Goal: Feedback & Contribution: Leave review/rating

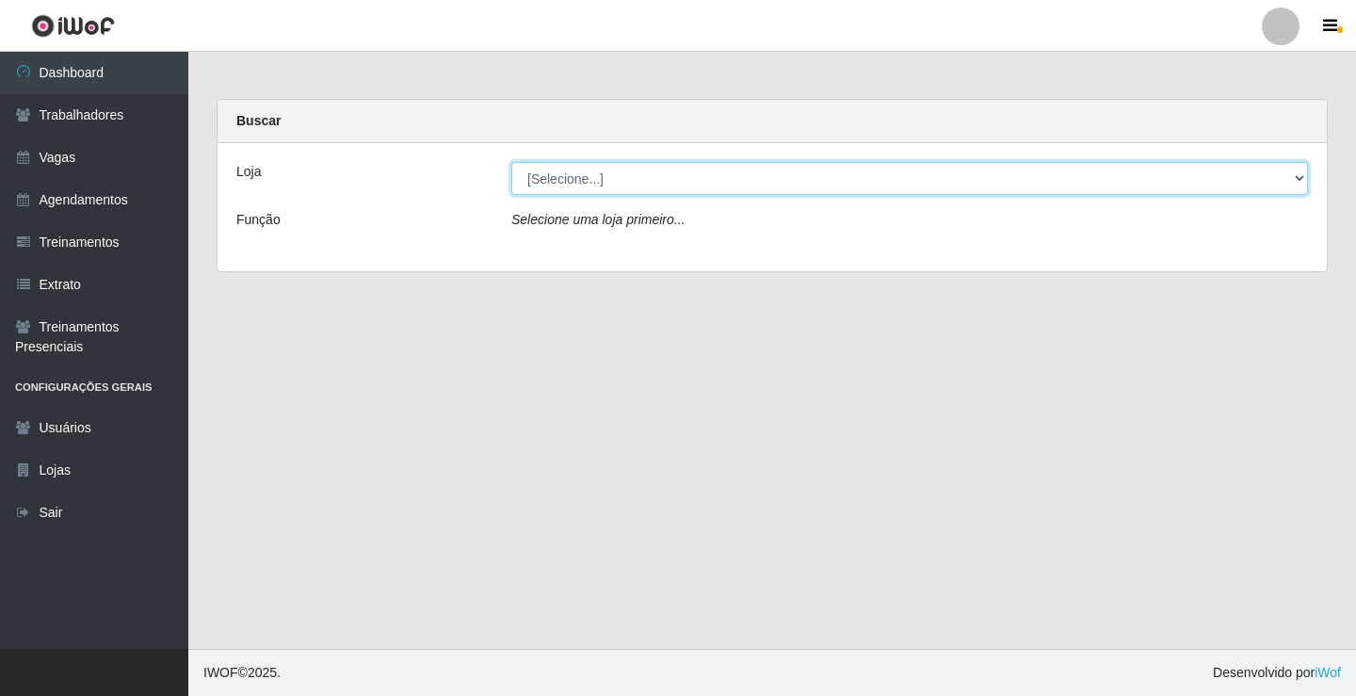
click at [548, 176] on select "[Selecione...] Edilicya Supermercado" at bounding box center [909, 178] width 797 height 33
select select "460"
click at [511, 162] on select "[Selecione...] Edilicya Supermercado" at bounding box center [909, 178] width 797 height 33
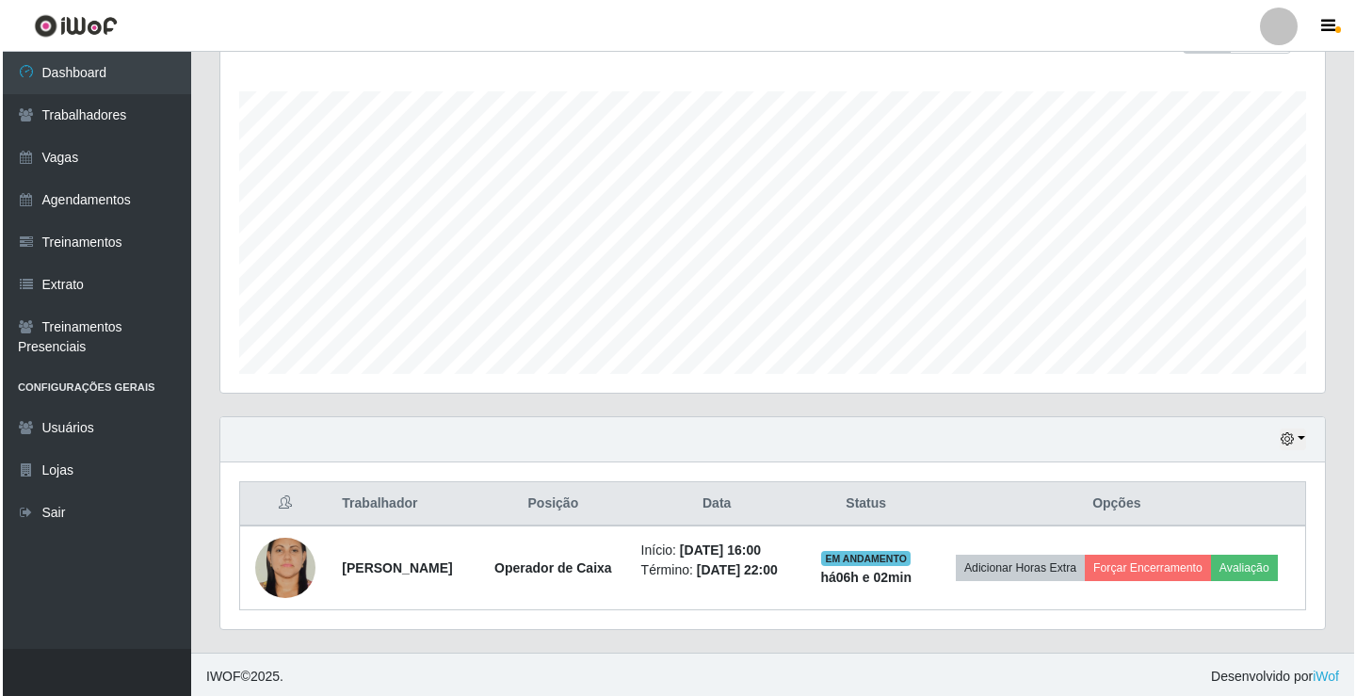
scroll to position [303, 0]
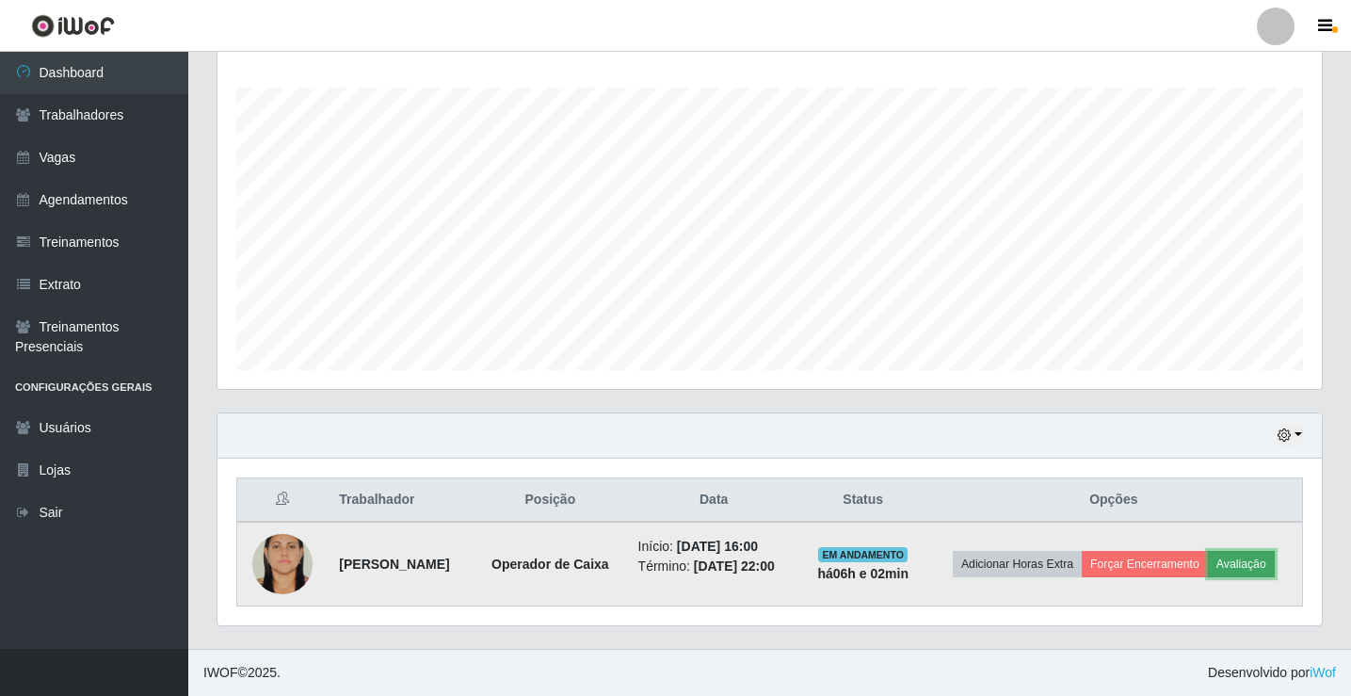
click at [1245, 557] on button "Avaliação" at bounding box center [1241, 564] width 67 height 26
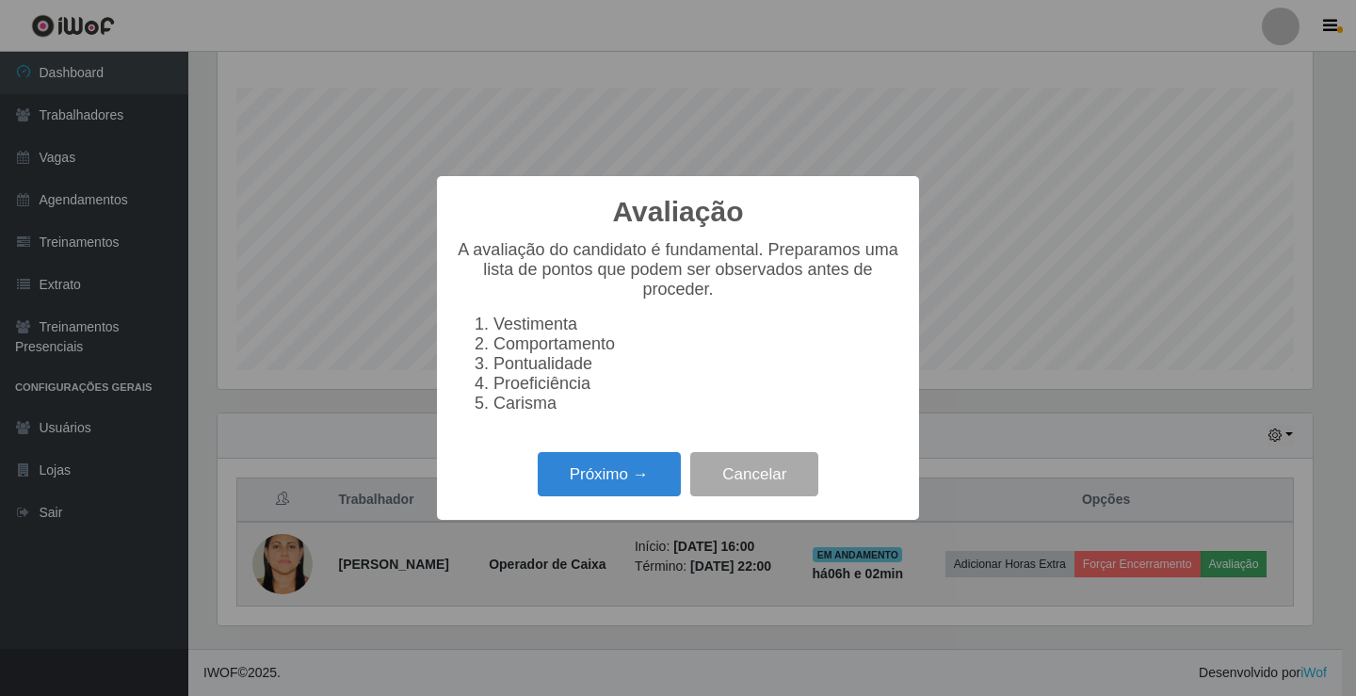
scroll to position [391, 1095]
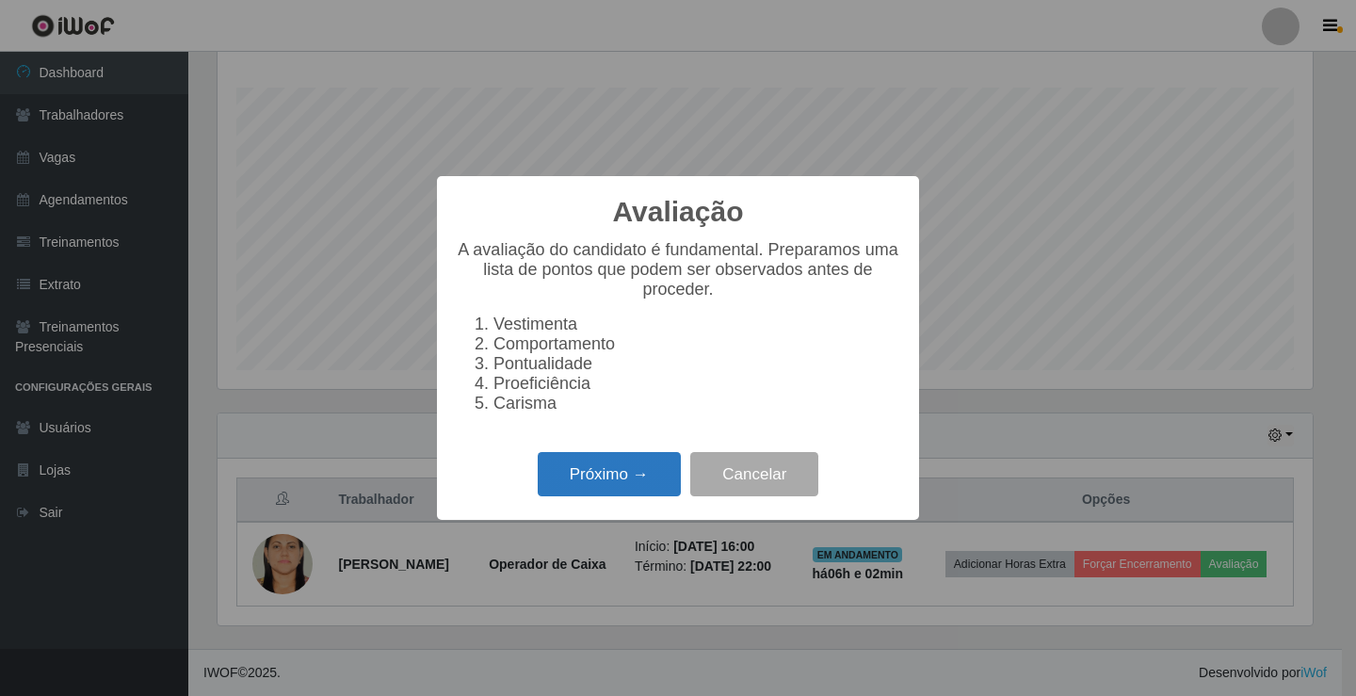
click at [577, 501] on div "Próximo → Cancelar" at bounding box center [678, 474] width 444 height 54
drag, startPoint x: 618, startPoint y: 515, endPoint x: 607, endPoint y: 476, distance: 40.9
click at [618, 508] on div "Avaliação × A avaliação do candidato é fundamental. Preparamos uma lista de pon…" at bounding box center [678, 348] width 482 height 344
click at [607, 472] on button "Próximo →" at bounding box center [609, 474] width 143 height 44
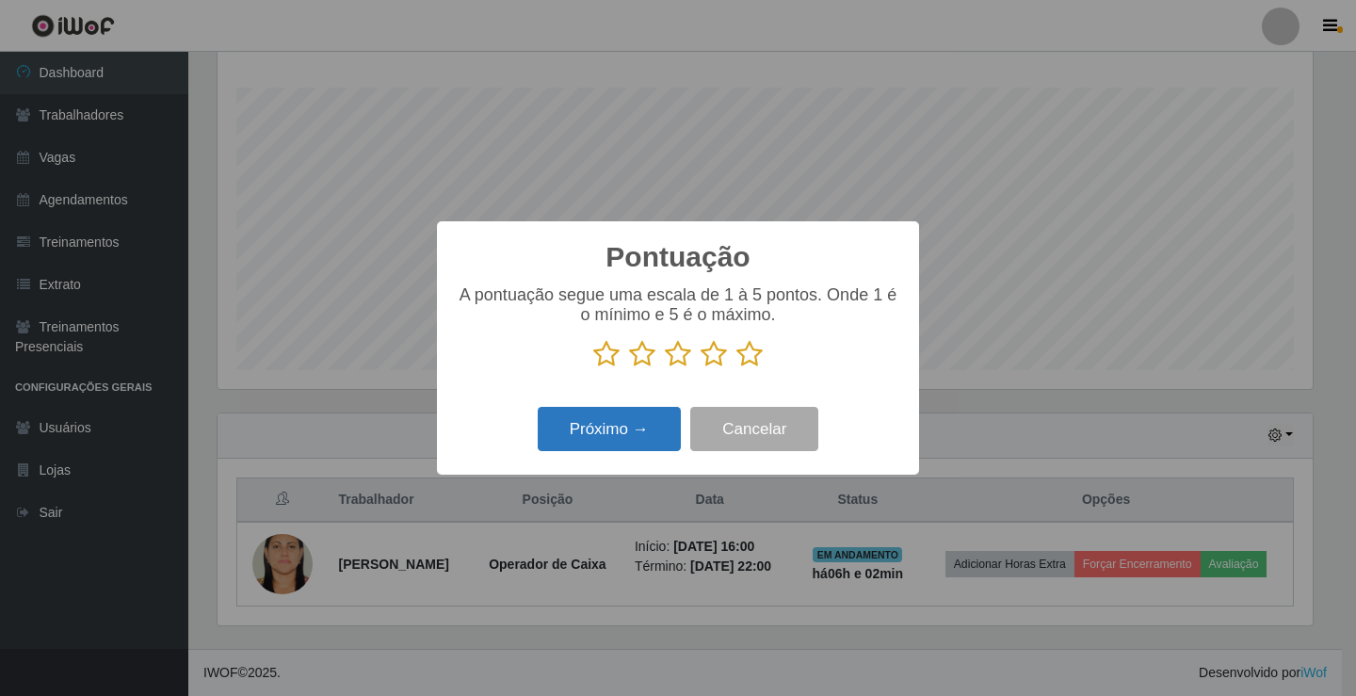
scroll to position [941264, 940560]
drag, startPoint x: 759, startPoint y: 366, endPoint x: 748, endPoint y: 363, distance: 11.9
click at [758, 366] on icon at bounding box center [749, 354] width 26 height 28
click at [736, 368] on input "radio" at bounding box center [736, 368] width 0 height 0
click at [632, 417] on button "Próximo →" at bounding box center [609, 429] width 143 height 44
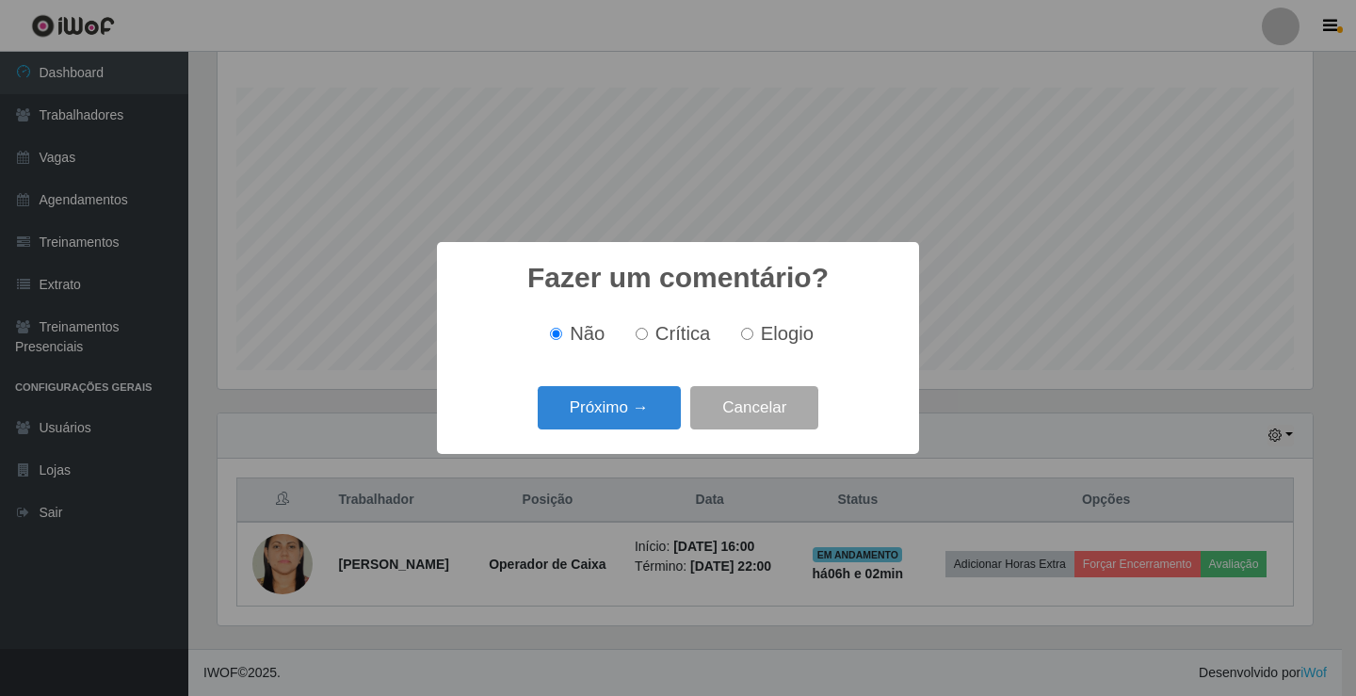
click at [750, 340] on input "Elogio" at bounding box center [747, 334] width 12 height 12
radio input "true"
click at [572, 402] on button "Próximo →" at bounding box center [609, 408] width 143 height 44
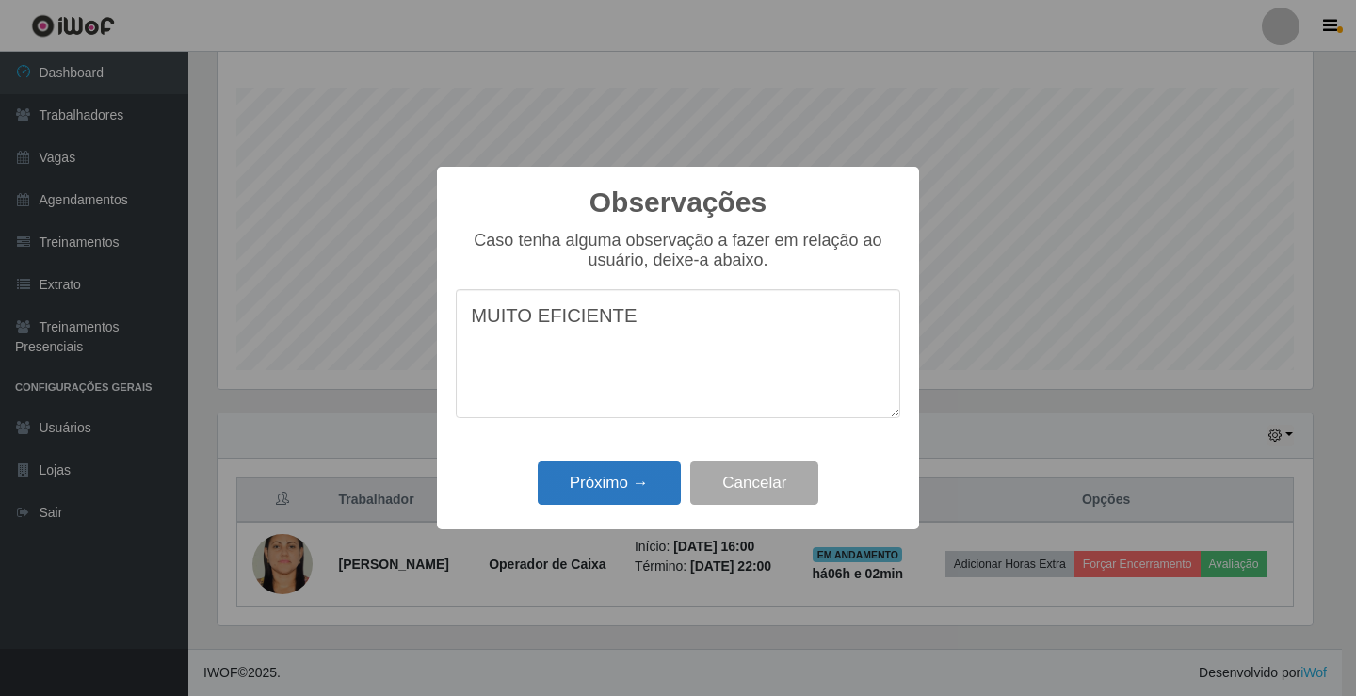
type textarea "MUITO EFICIENTE"
click at [569, 501] on button "Próximo →" at bounding box center [609, 483] width 143 height 44
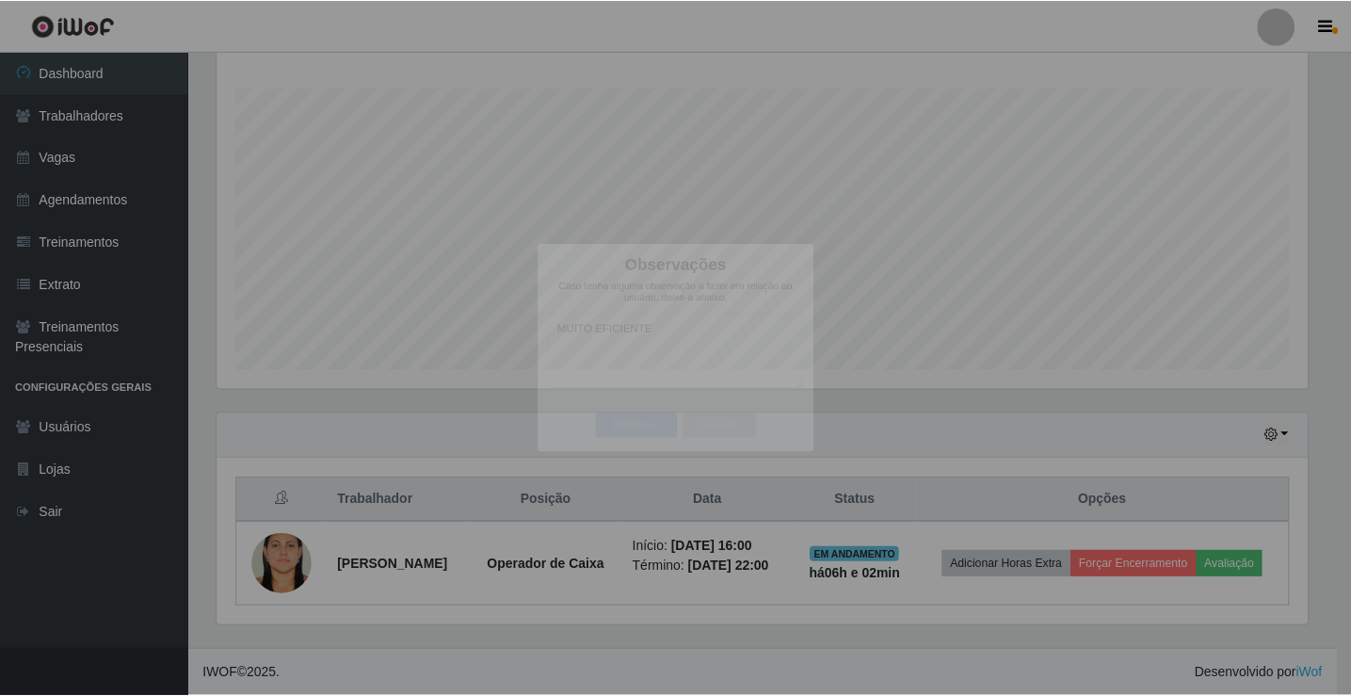
scroll to position [391, 1105]
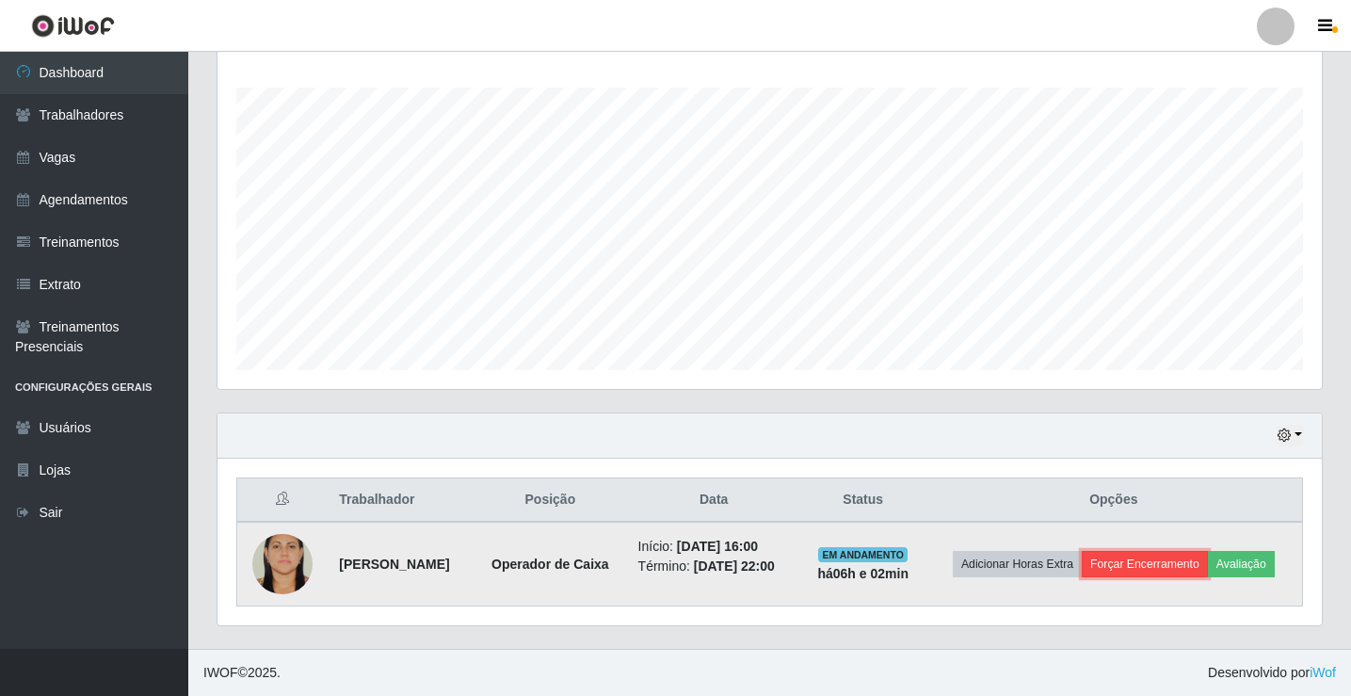
click at [1144, 561] on button "Forçar Encerramento" at bounding box center [1145, 564] width 126 height 26
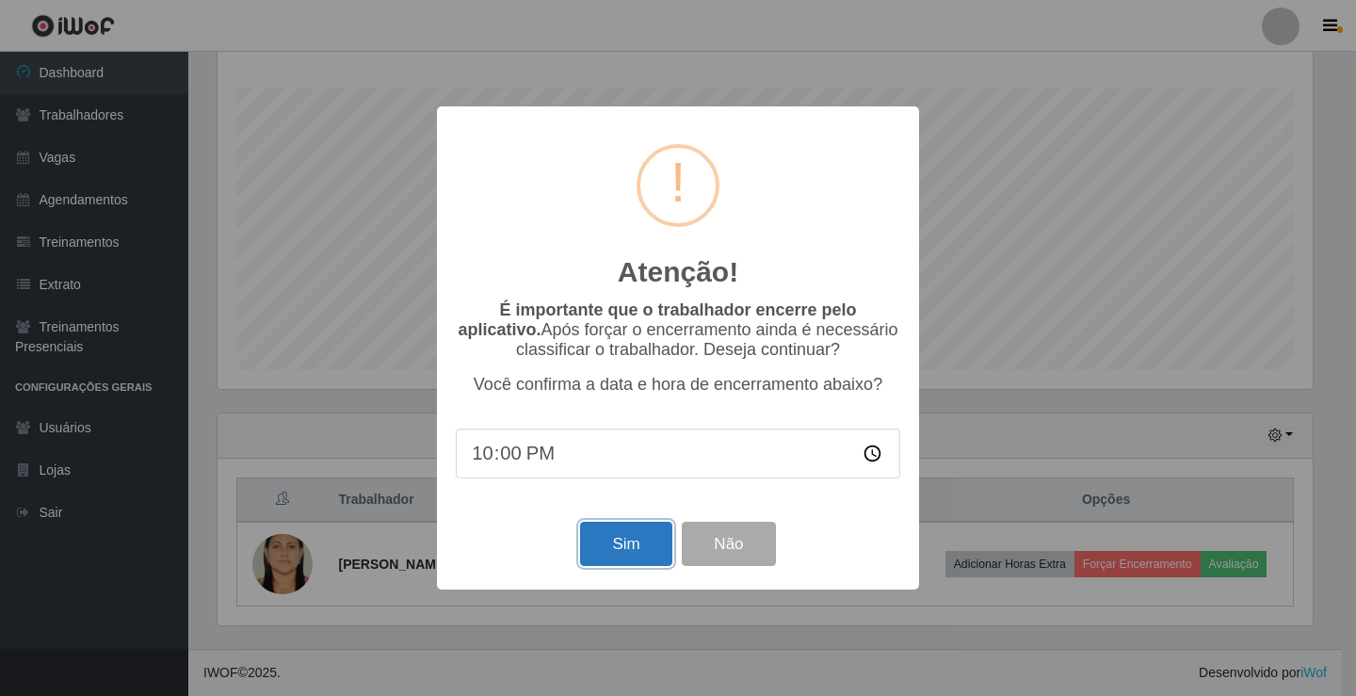
click at [607, 542] on button "Sim" at bounding box center [625, 544] width 91 height 44
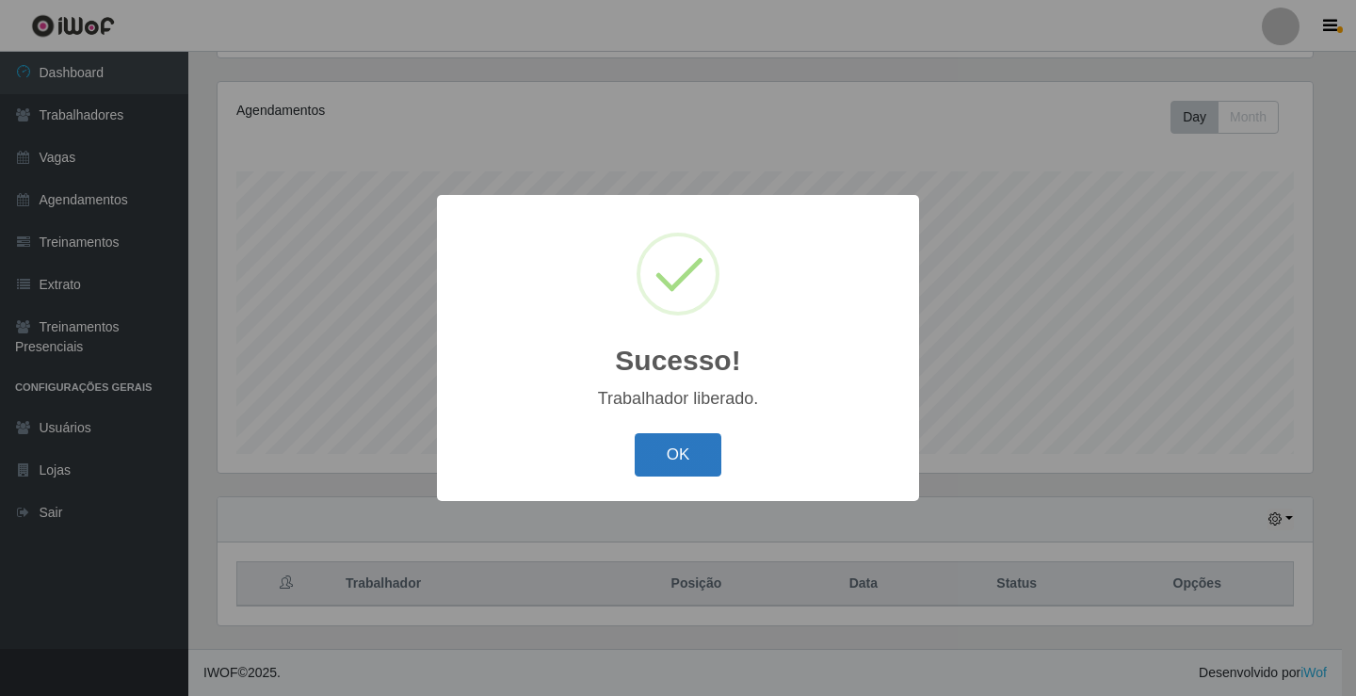
click at [712, 473] on button "OK" at bounding box center [679, 455] width 88 height 44
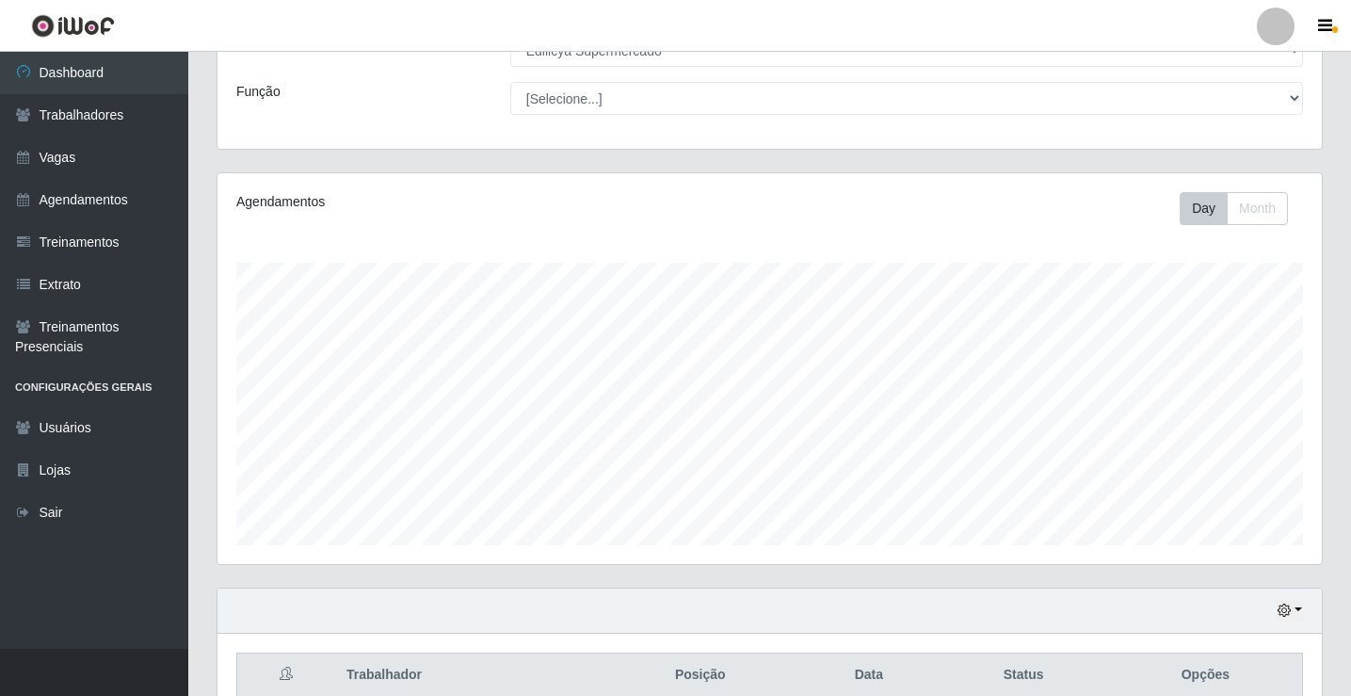
scroll to position [0, 0]
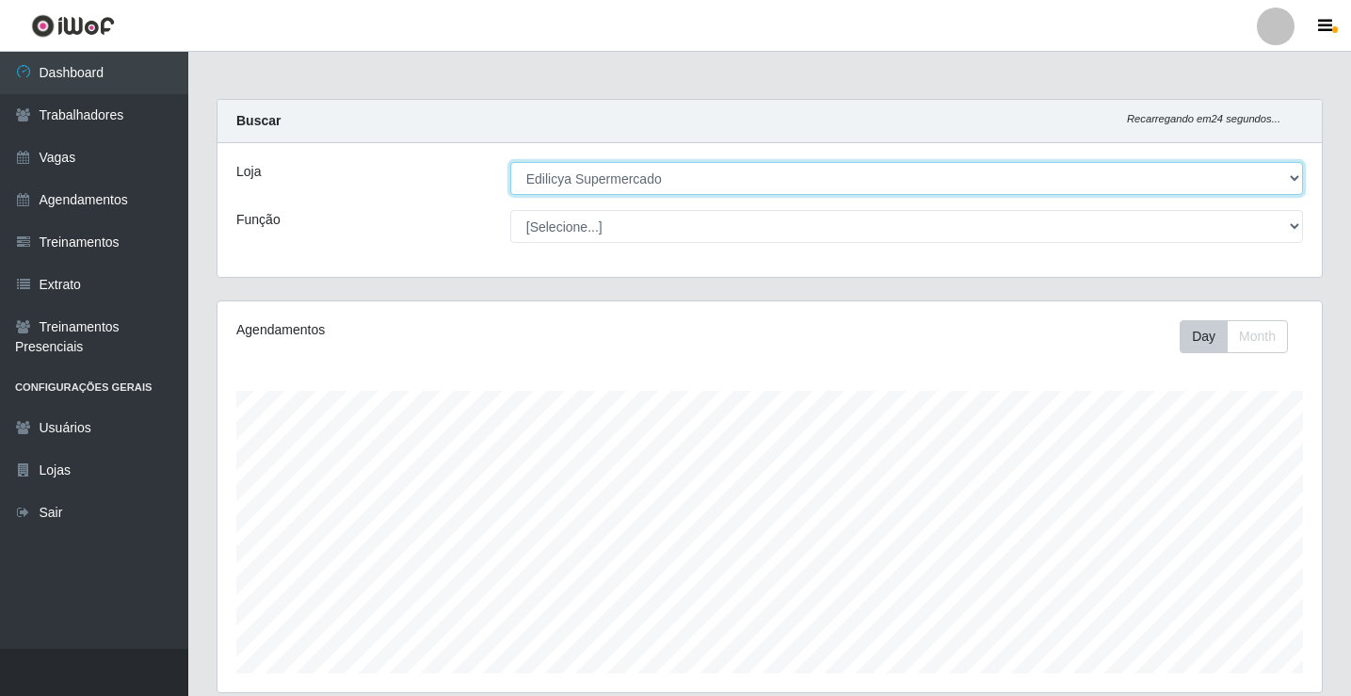
click at [747, 176] on select "[Selecione...] Edilicya Supermercado" at bounding box center [906, 178] width 793 height 33
click at [510, 162] on select "[Selecione...] Edilicya Supermercado" at bounding box center [906, 178] width 793 height 33
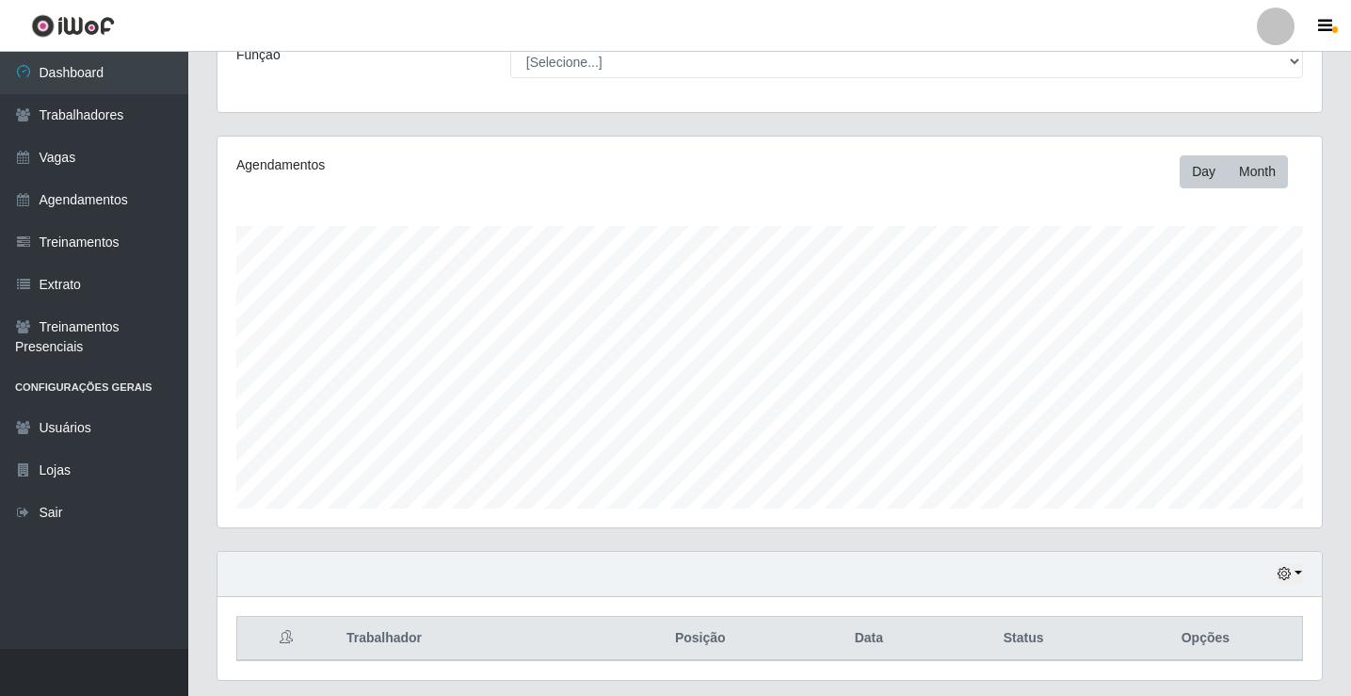
scroll to position [219, 0]
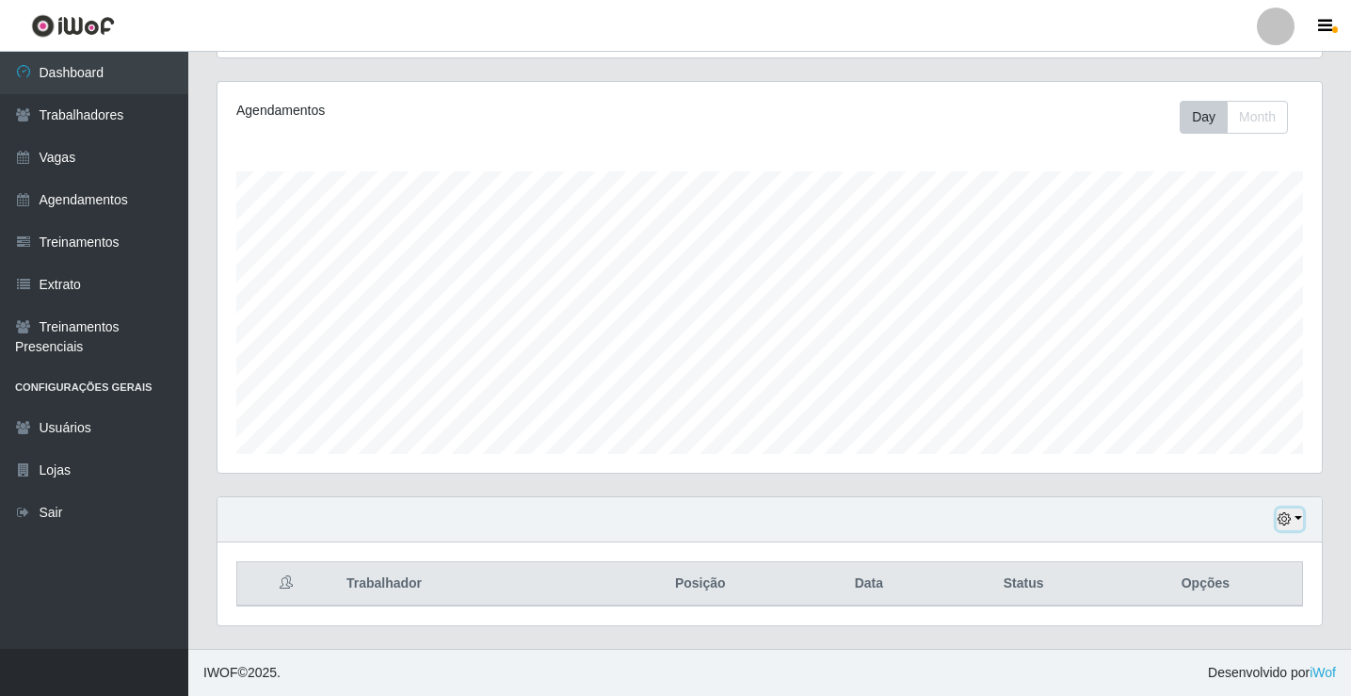
click at [1302, 522] on button "button" at bounding box center [1290, 519] width 26 height 22
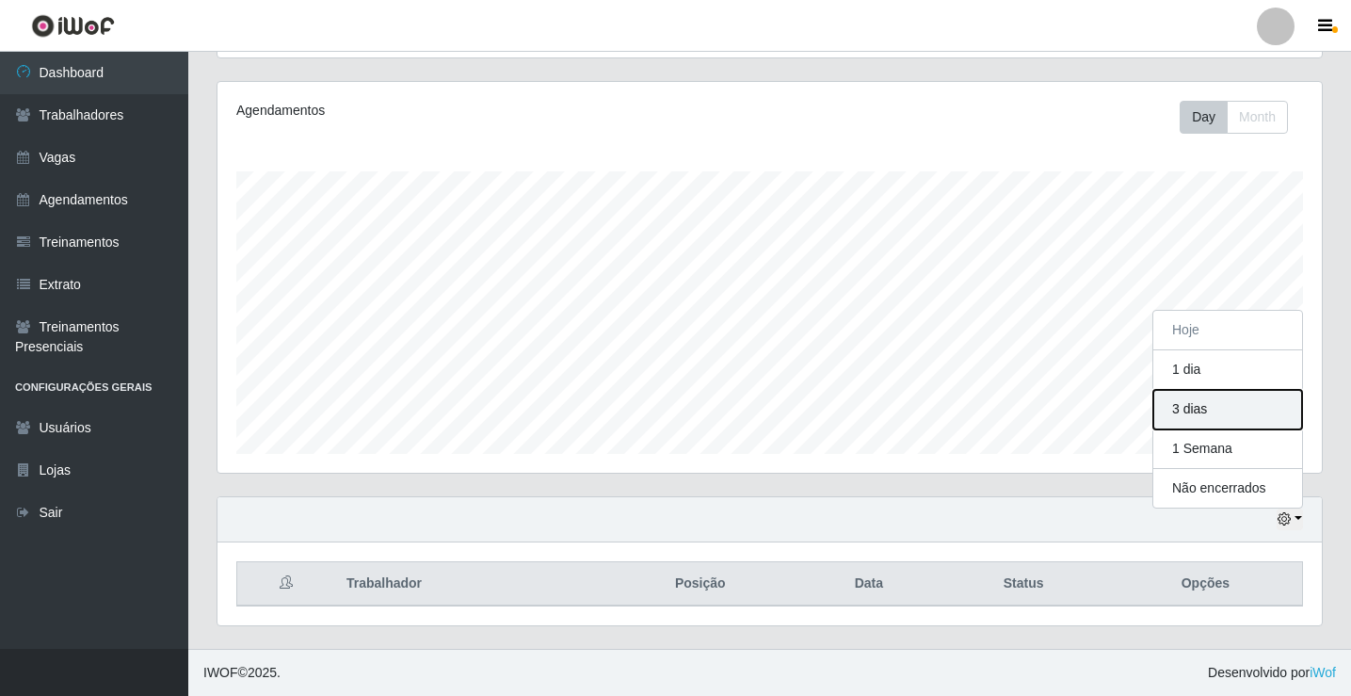
click at [1201, 405] on button "3 dias" at bounding box center [1228, 410] width 149 height 40
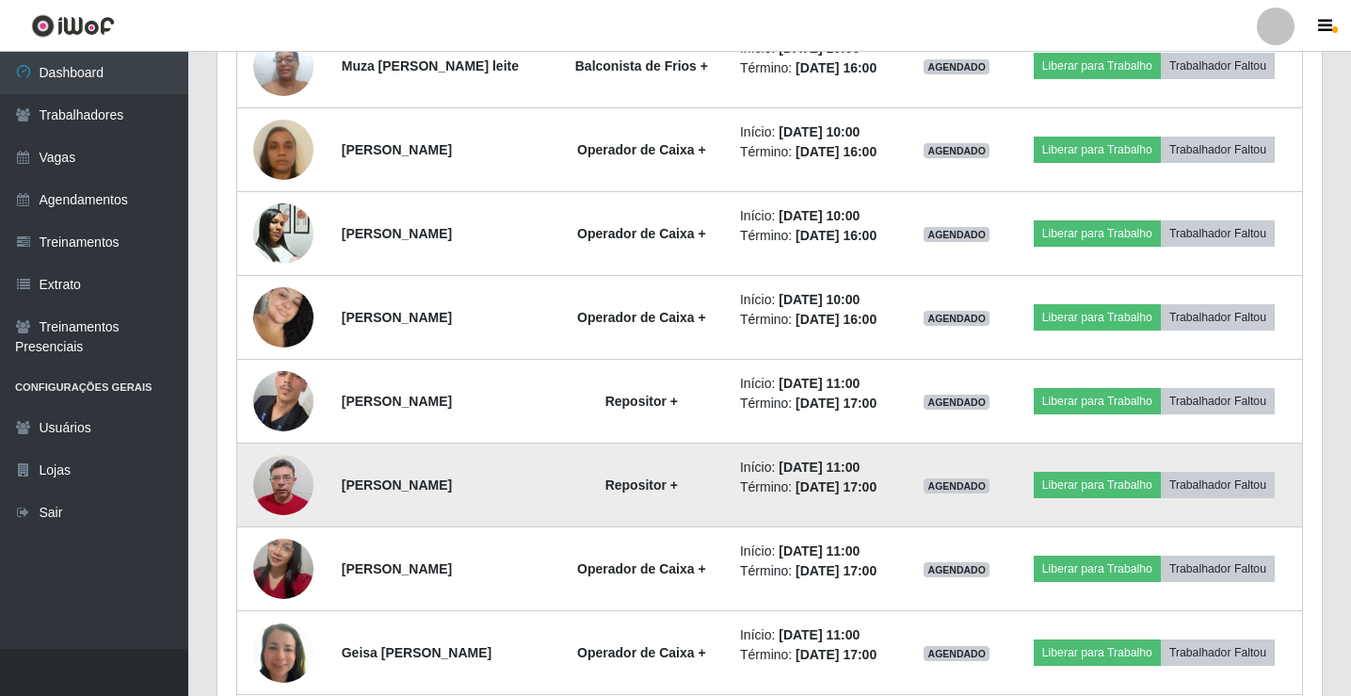
scroll to position [859, 0]
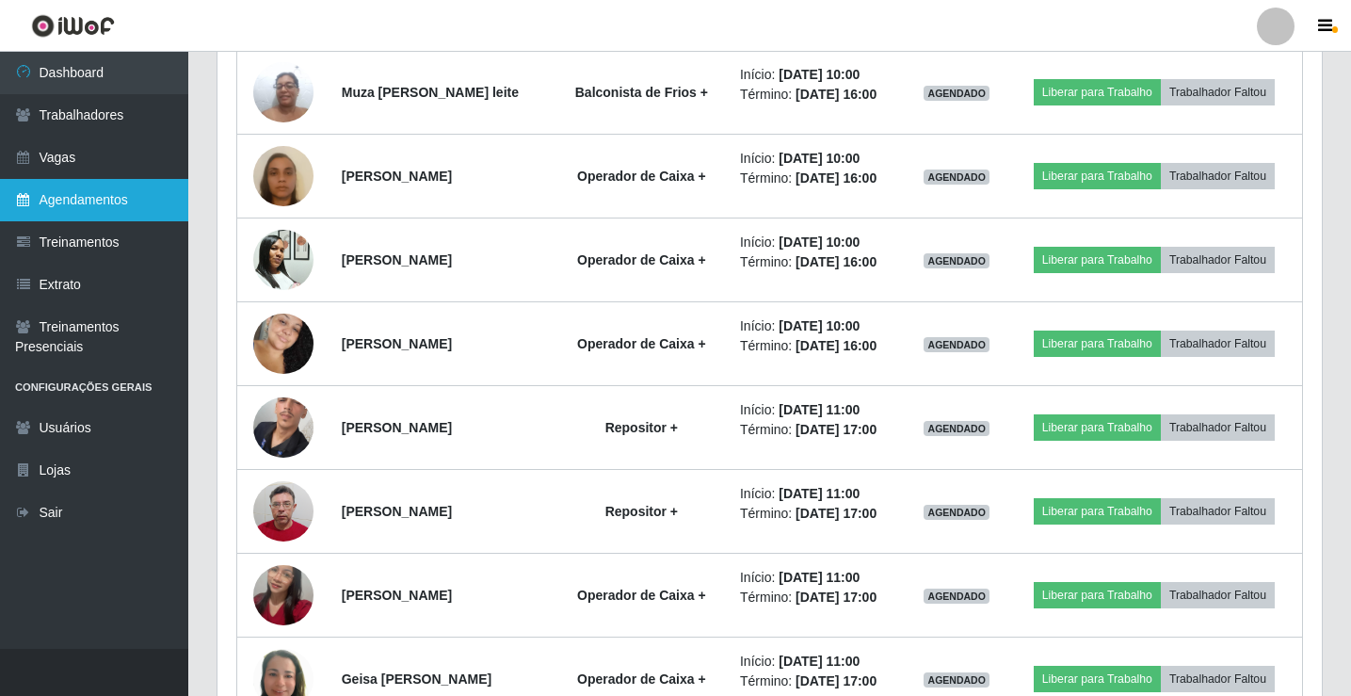
click at [148, 187] on link "Agendamentos" at bounding box center [94, 200] width 188 height 42
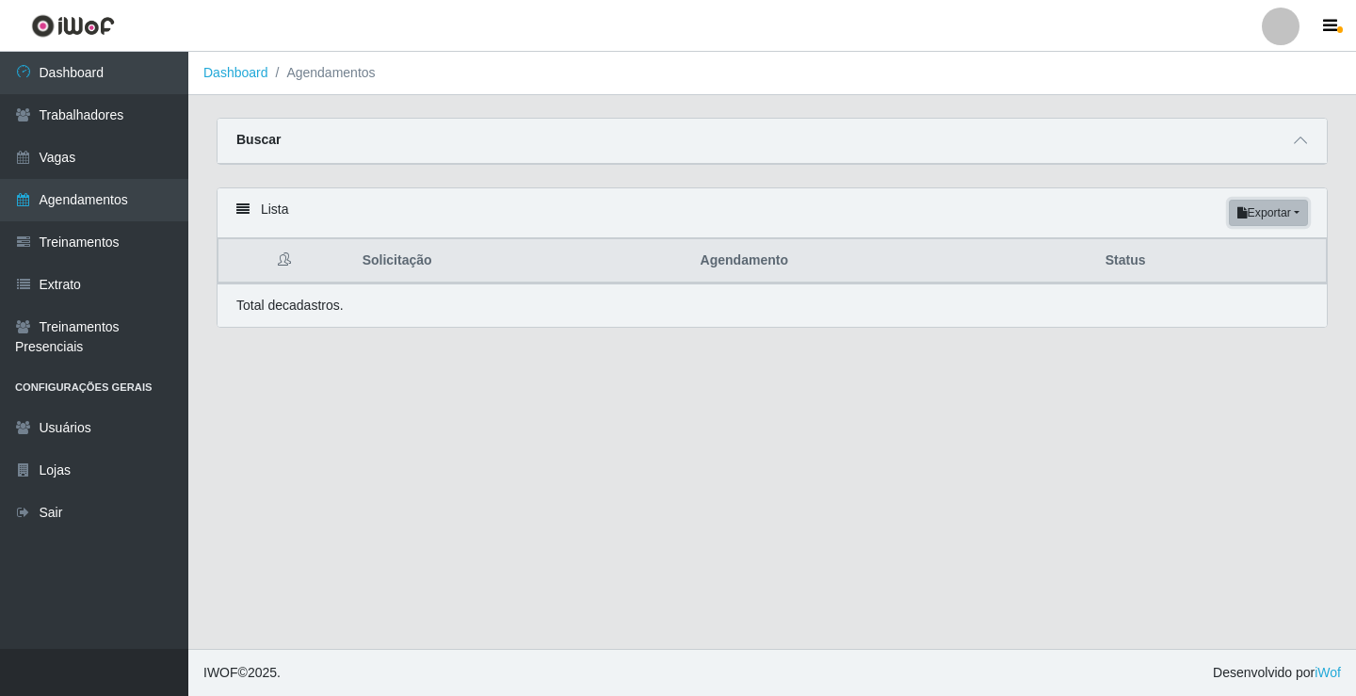
click at [1287, 218] on button "Exportar" at bounding box center [1268, 213] width 79 height 26
click at [1196, 246] on button "PDF" at bounding box center [1234, 249] width 149 height 40
click at [116, 157] on link "Vagas" at bounding box center [94, 158] width 188 height 42
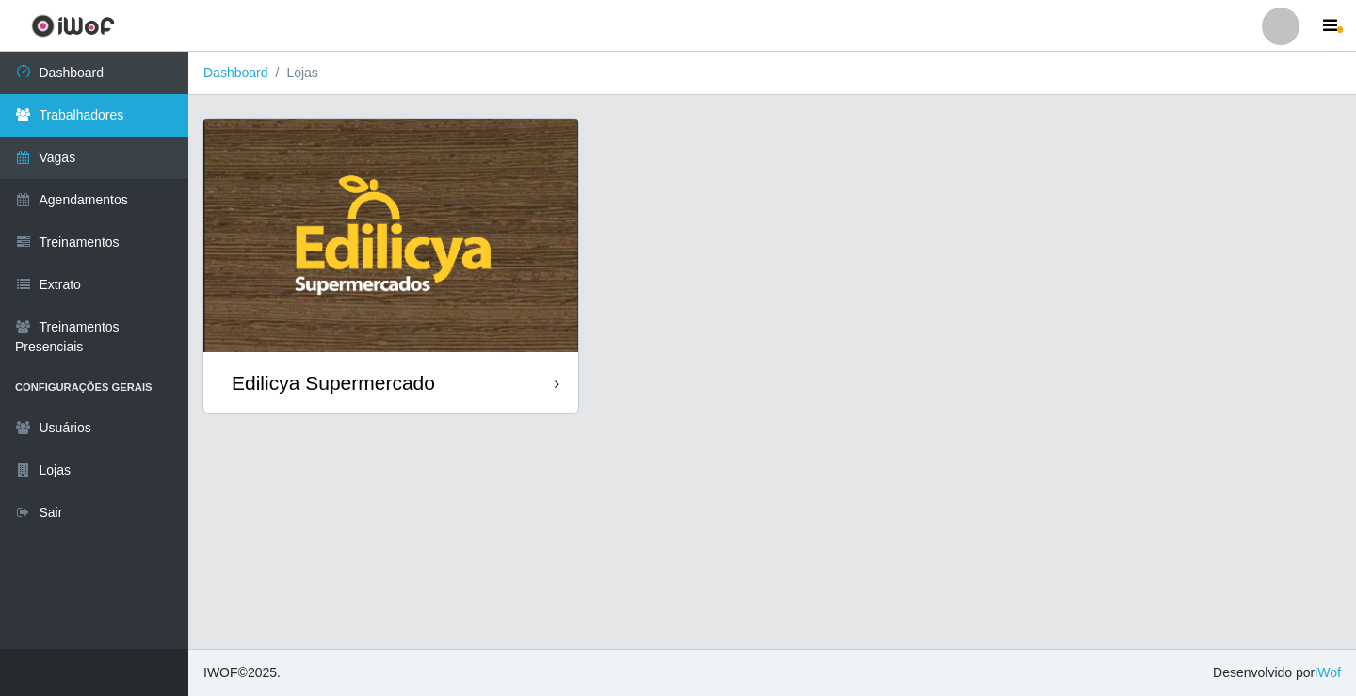
click at [129, 109] on link "Trabalhadores" at bounding box center [94, 115] width 188 height 42
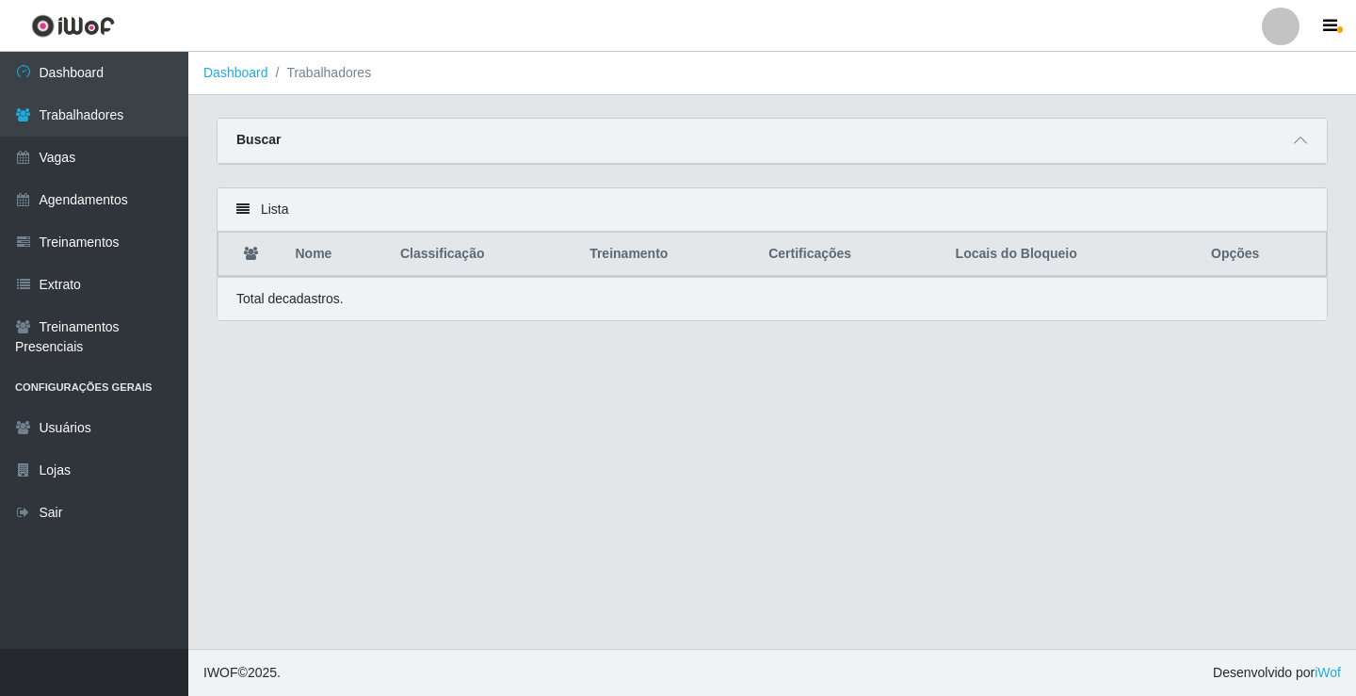
click at [1251, 259] on th "Opções" at bounding box center [1263, 255] width 127 height 44
click at [1300, 150] on span at bounding box center [1300, 141] width 23 height 22
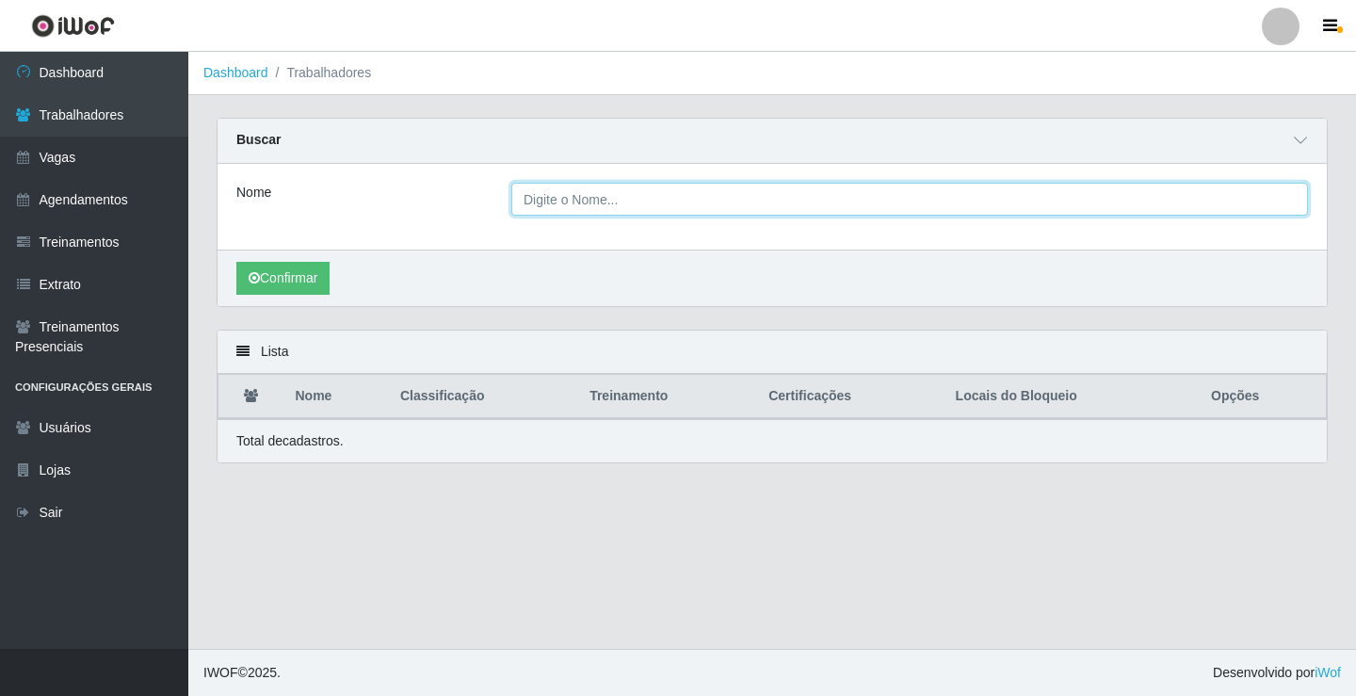
click at [610, 198] on input "Nome" at bounding box center [909, 199] width 797 height 33
type input "[PERSON_NAME]"
click at [236, 262] on button "Confirmar" at bounding box center [282, 278] width 93 height 33
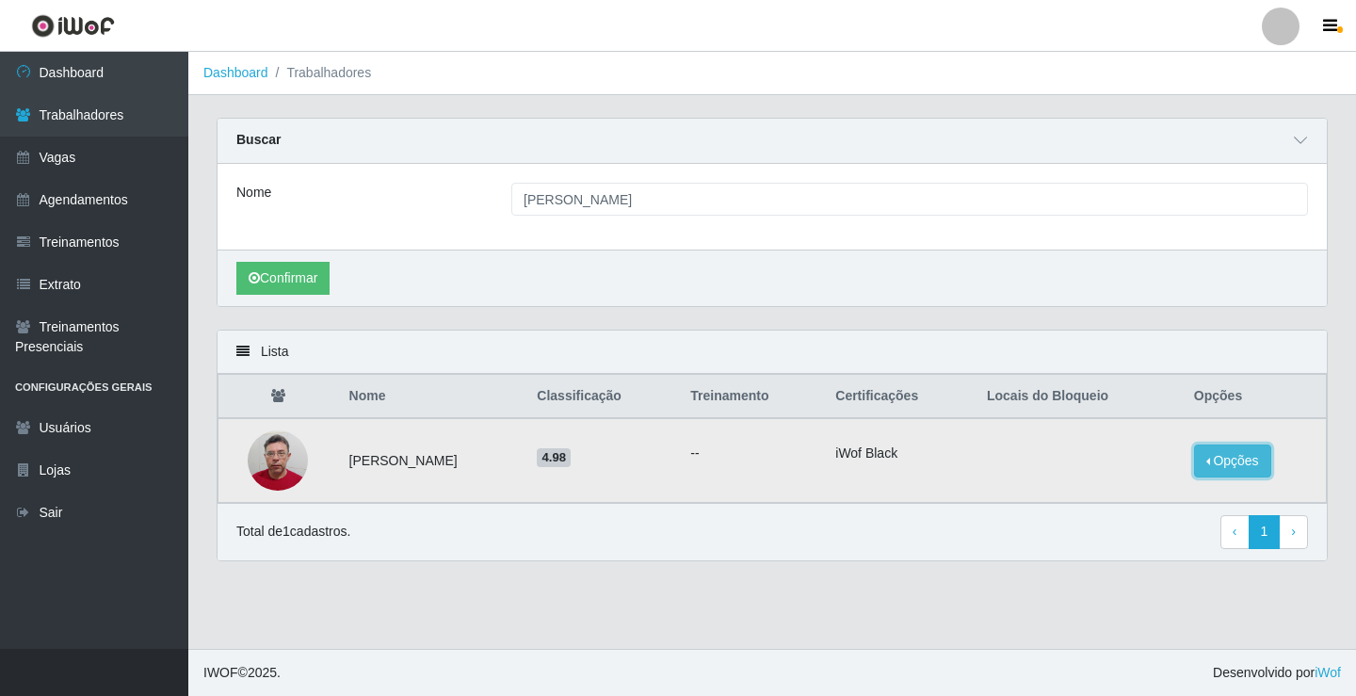
click at [1237, 460] on button "Opções" at bounding box center [1232, 460] width 77 height 33
click at [1133, 481] on button "Bloquear - Loja" at bounding box center [1116, 479] width 152 height 39
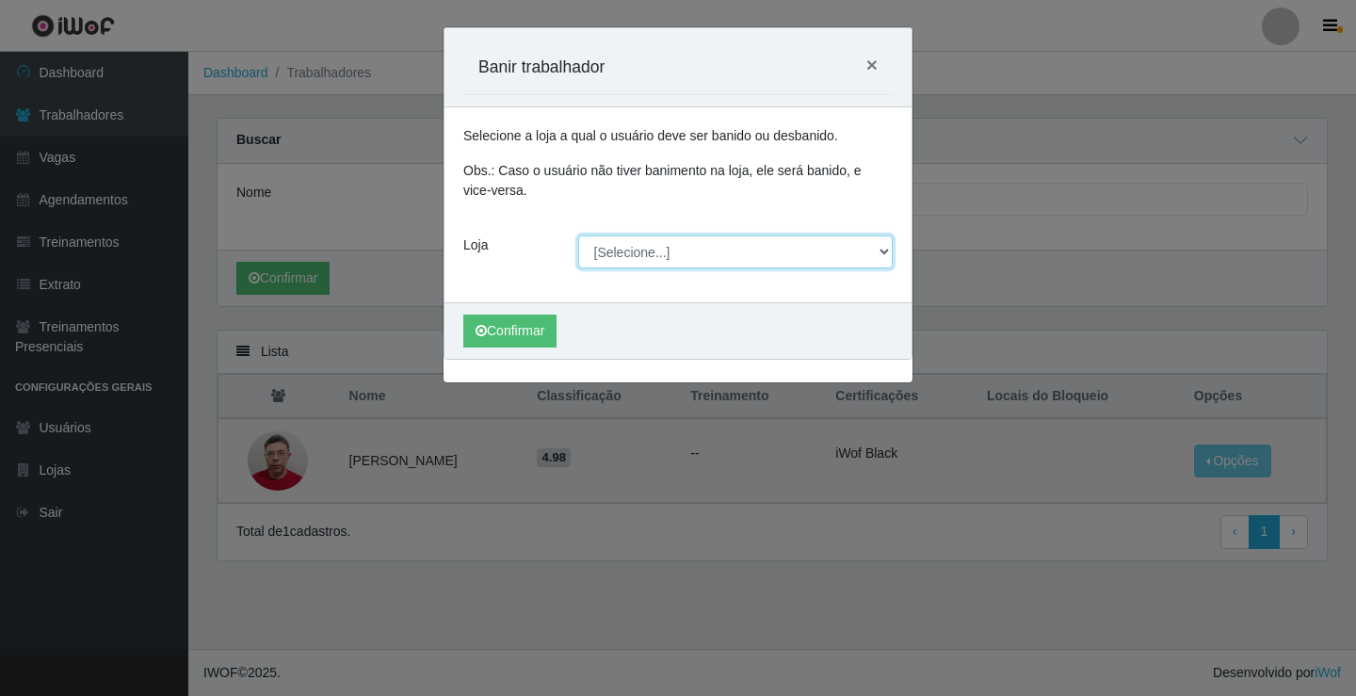
click at [605, 260] on select "[Selecione...] Edilicya Supermercado" at bounding box center [735, 251] width 315 height 33
select select "460"
click at [578, 235] on select "[Selecione...] Edilicya Supermercado" at bounding box center [735, 251] width 315 height 33
click at [492, 358] on div "Confirmar" at bounding box center [677, 330] width 467 height 56
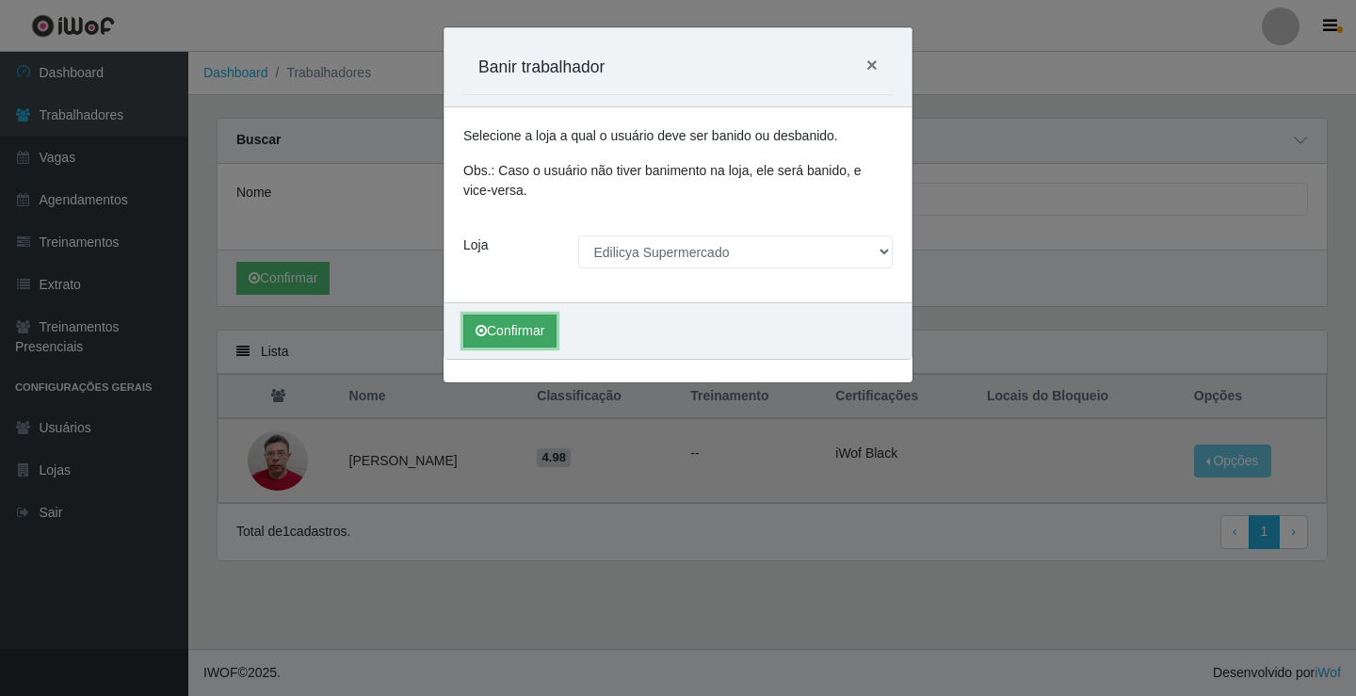
click at [498, 331] on button "Confirmar" at bounding box center [509, 331] width 93 height 33
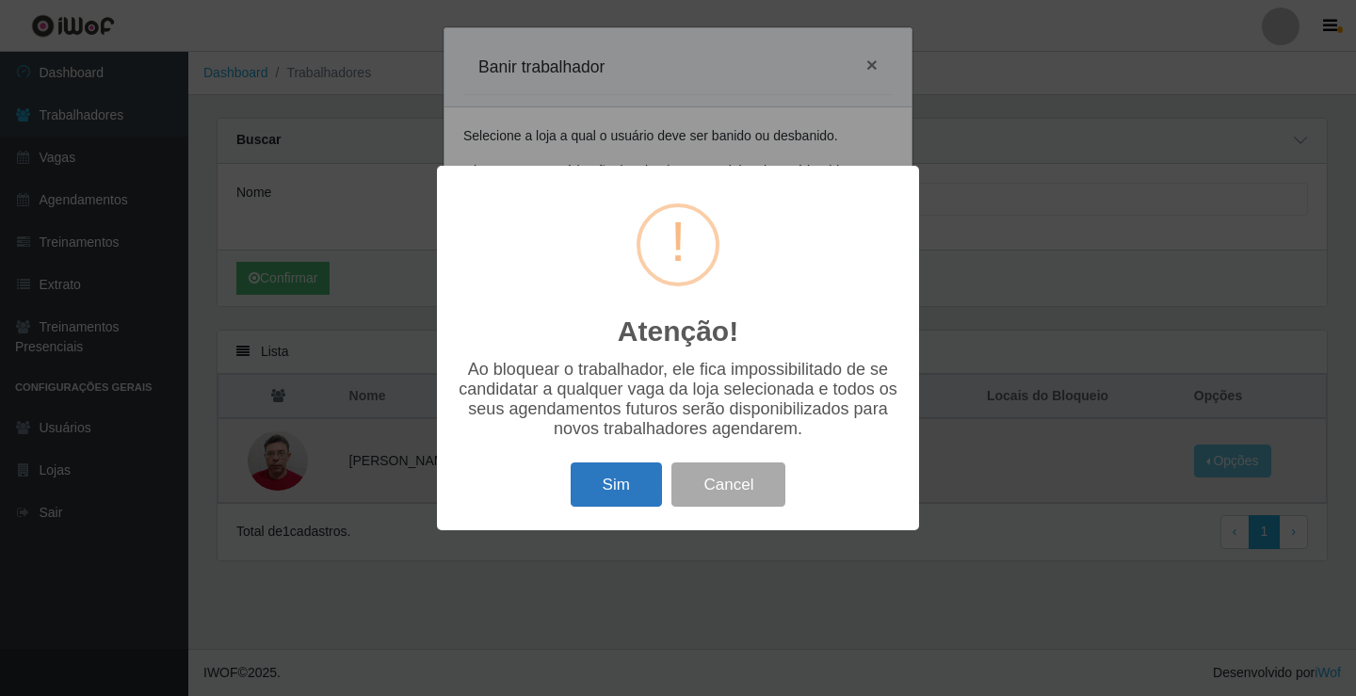
click at [632, 484] on button "Sim" at bounding box center [616, 484] width 91 height 44
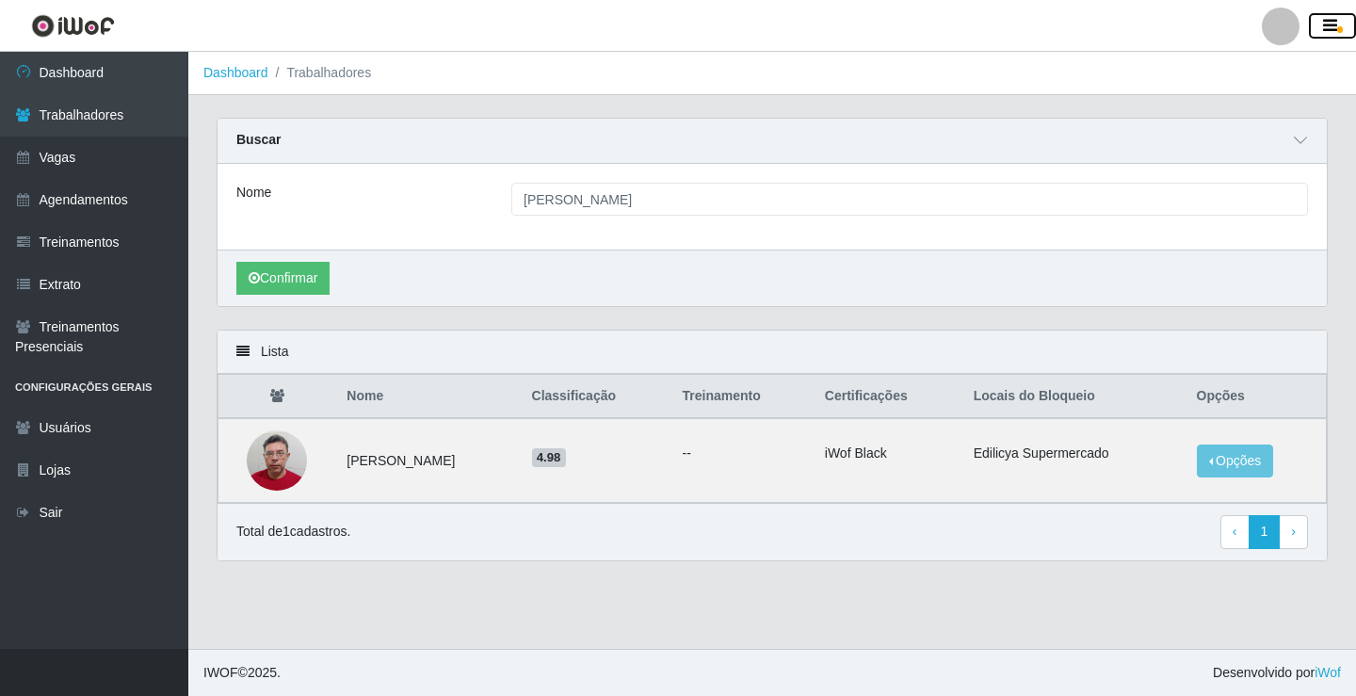
click at [1333, 19] on icon "button" at bounding box center [1330, 26] width 14 height 17
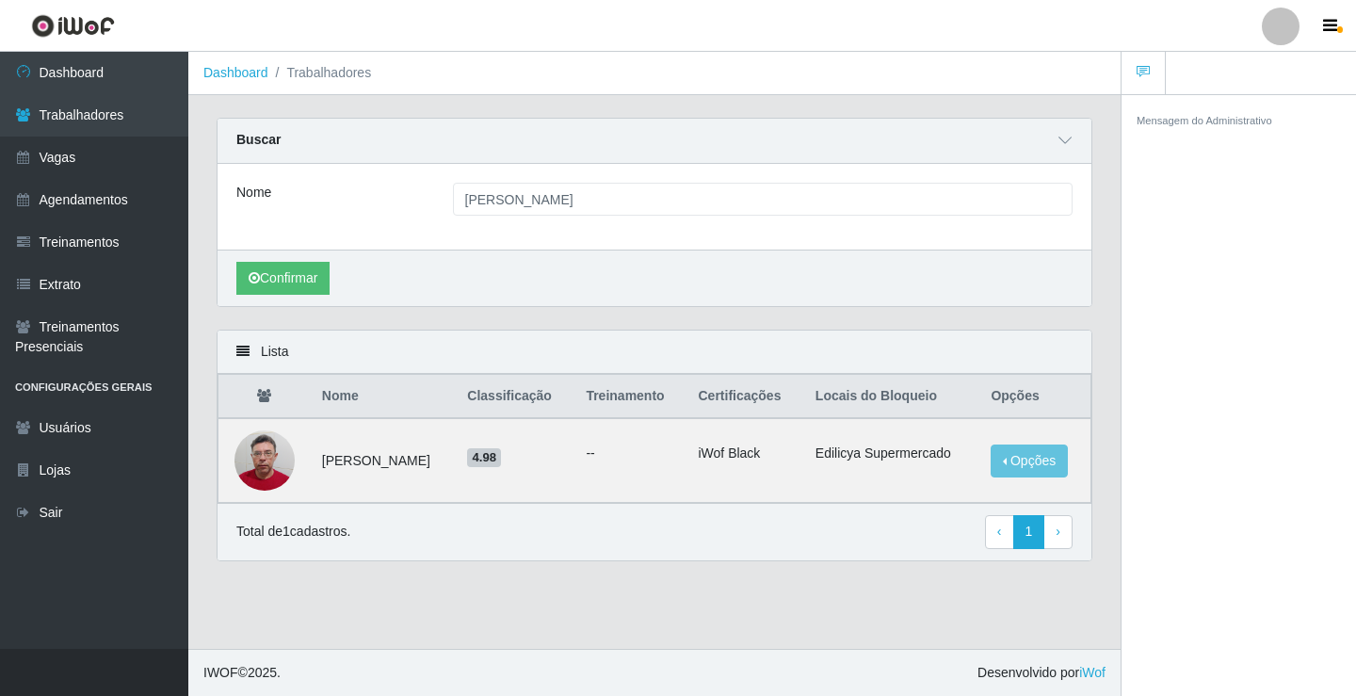
click at [938, 75] on ol "Dashboard Trabalhadores" at bounding box center [654, 73] width 932 height 43
click at [1270, 27] on div at bounding box center [1281, 27] width 38 height 38
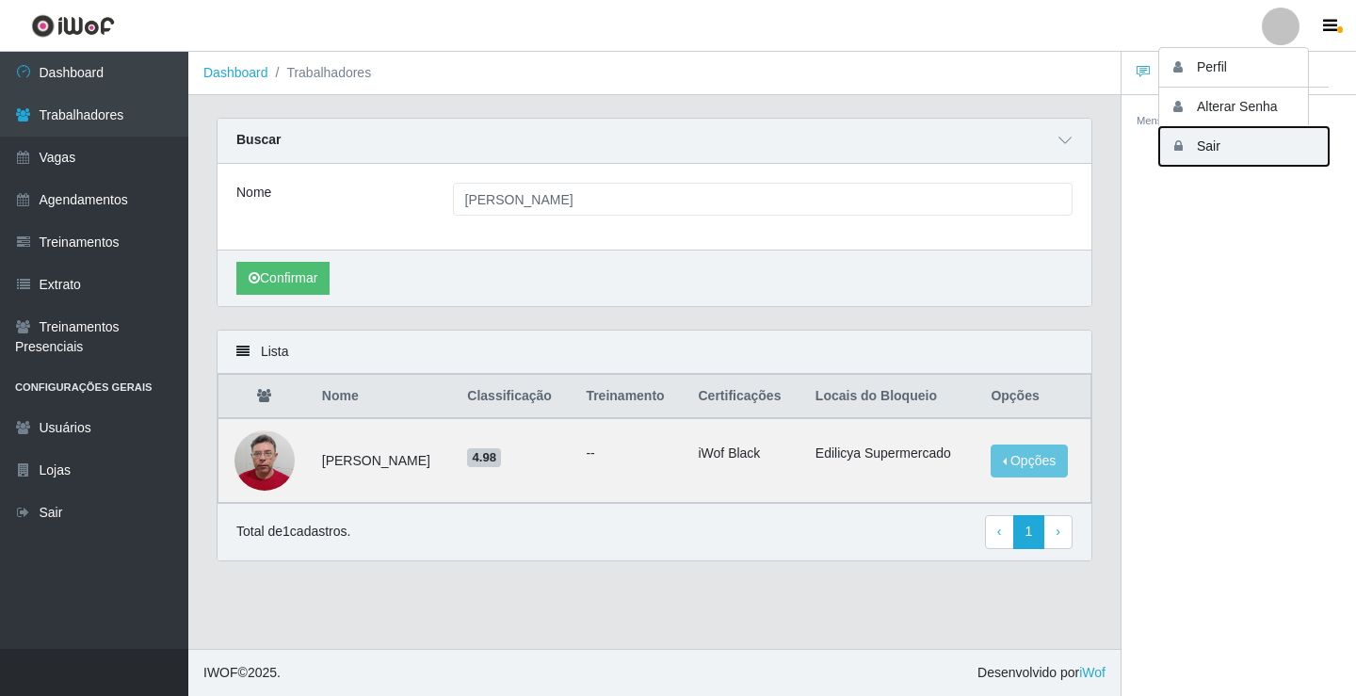
click at [1220, 146] on button "Sair" at bounding box center [1243, 146] width 169 height 39
